Goal: Information Seeking & Learning: Learn about a topic

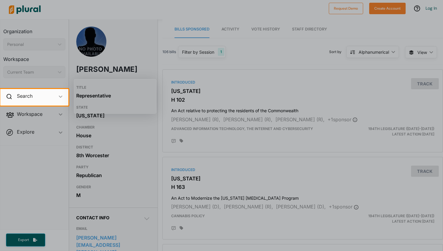
click at [115, 175] on div at bounding box center [221, 178] width 443 height 145
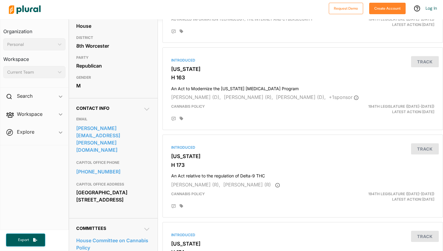
scroll to position [104, 0]
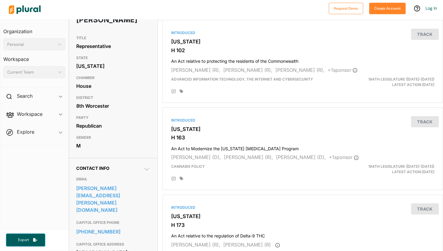
scroll to position [2, 0]
